Goal: Book appointment/travel/reservation

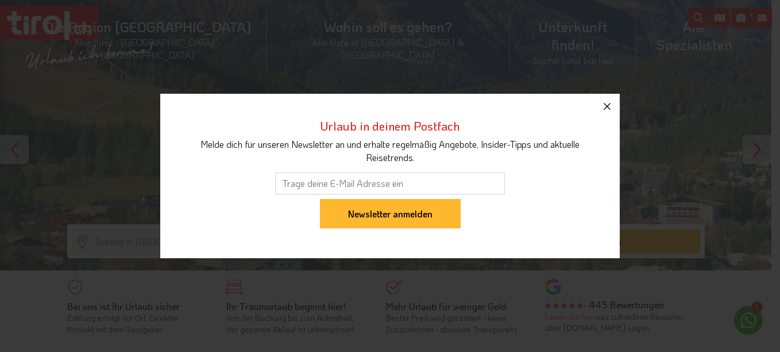
click at [606, 105] on icon "button" at bounding box center [607, 106] width 7 height 7
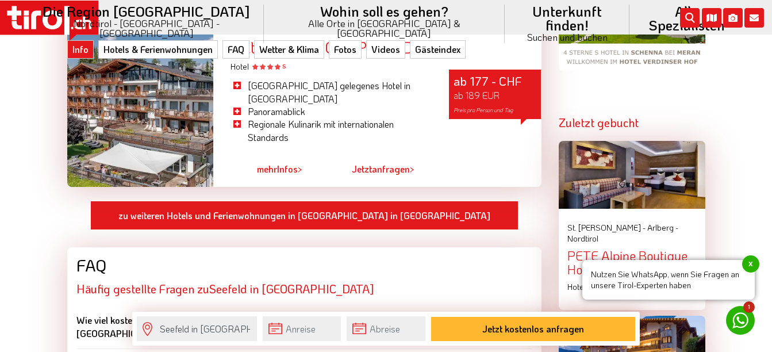
scroll to position [1092, 0]
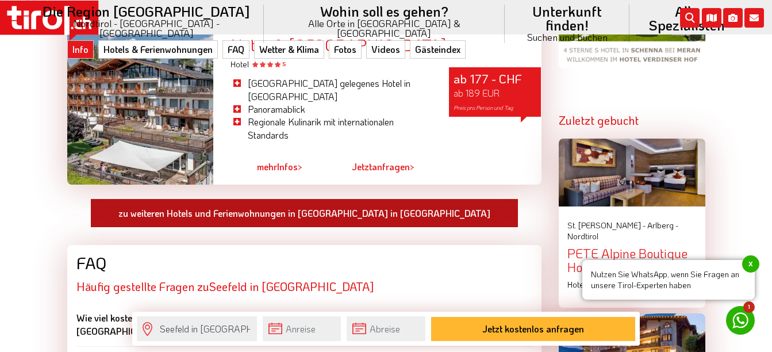
click at [280, 198] on link "zu weiteren Hotels und Ferienwohnungen in Seefeld in Tirol" at bounding box center [304, 213] width 428 height 30
